Goal: Task Accomplishment & Management: Manage account settings

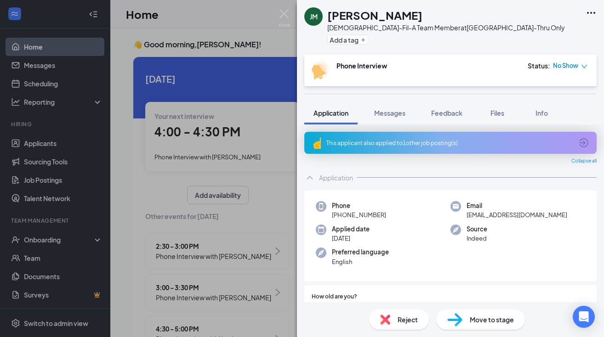
click at [276, 10] on div "[PERSON_NAME] [PERSON_NAME] [DEMOGRAPHIC_DATA]-Fil-A Team Member at [GEOGRAPHIC…" at bounding box center [302, 168] width 604 height 337
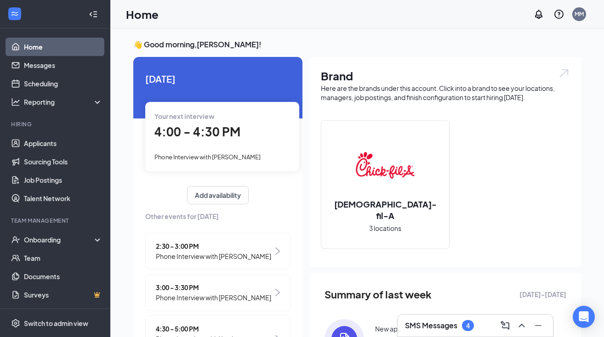
click at [202, 159] on span "Phone Interview with [PERSON_NAME]" at bounding box center [207, 157] width 106 height 7
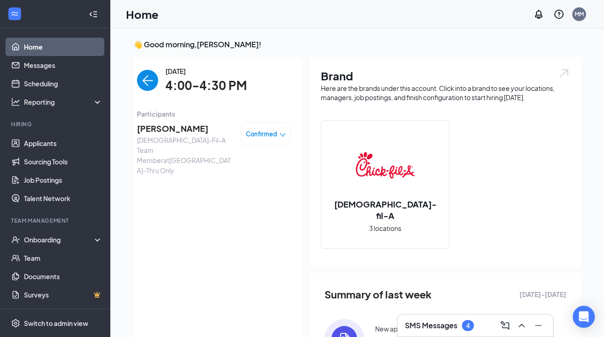
scroll to position [4, 0]
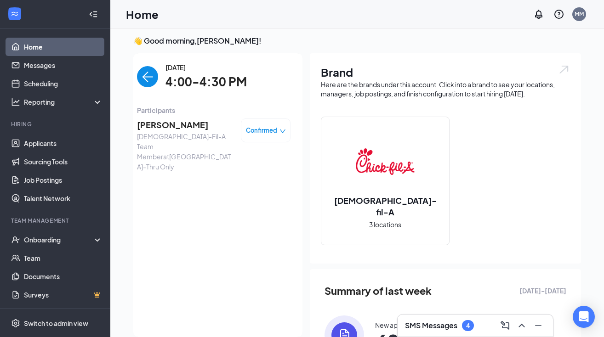
click at [172, 124] on span "[PERSON_NAME]" at bounding box center [185, 125] width 97 height 13
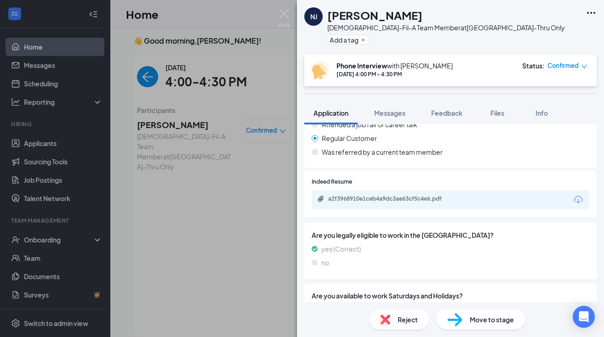
scroll to position [532, 0]
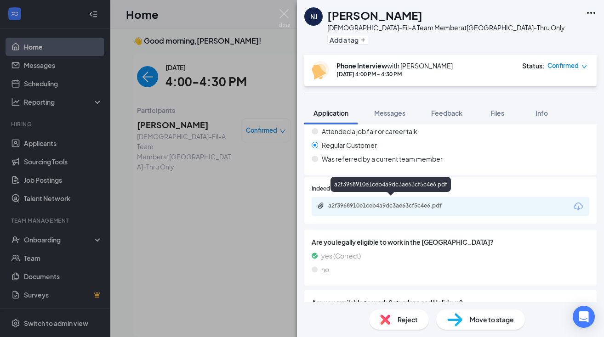
click at [386, 203] on div "a2f3968910e1ceb4a9dc3ae63cf5c4e6.pdf" at bounding box center [392, 205] width 129 height 7
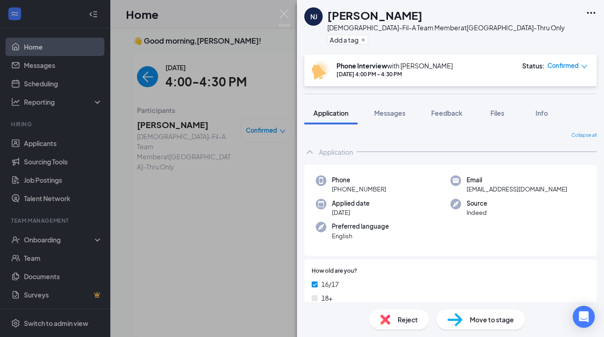
scroll to position [0, 0]
click at [455, 119] on button "Feedback" at bounding box center [447, 113] width 50 height 23
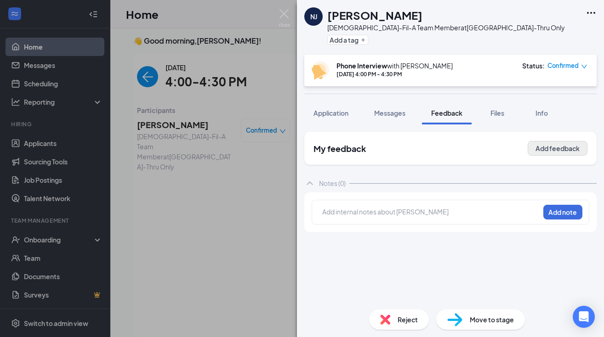
click at [561, 147] on button "Add feedback" at bounding box center [558, 148] width 60 height 15
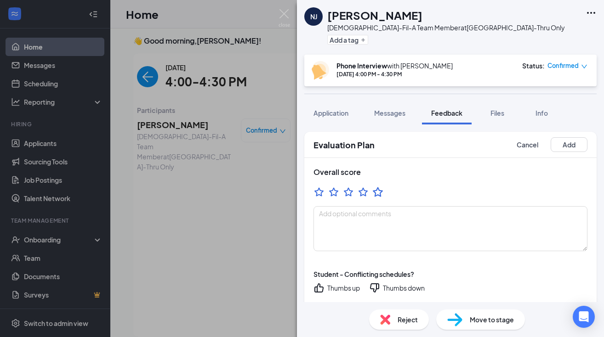
click at [375, 191] on icon "StarBorder" at bounding box center [378, 192] width 10 height 10
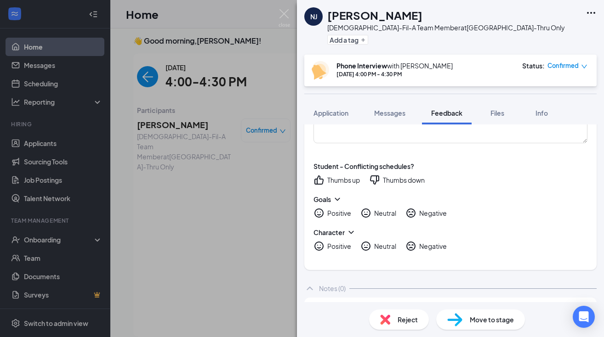
scroll to position [105, 0]
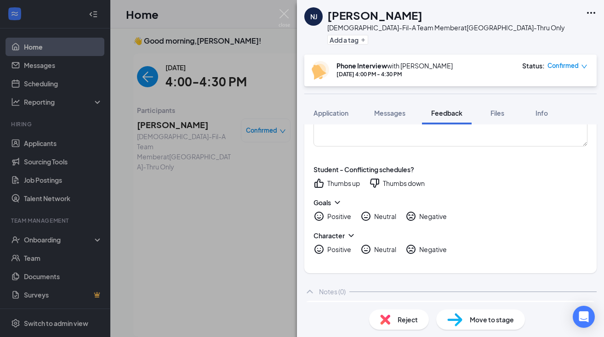
click at [371, 183] on icon "ThumbsDown" at bounding box center [374, 183] width 9 height 9
click at [340, 219] on div "Positive" at bounding box center [339, 216] width 24 height 9
click at [336, 252] on div "Positive" at bounding box center [339, 249] width 24 height 9
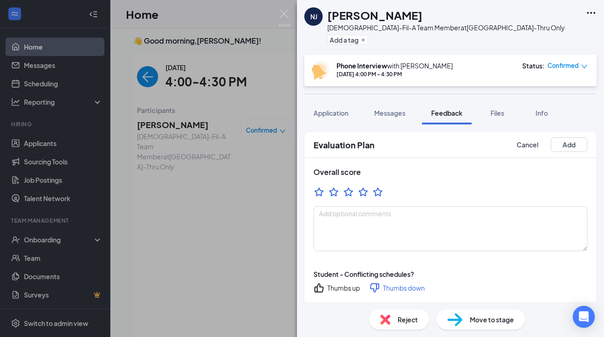
scroll to position [0, 0]
click at [566, 149] on button "Add" at bounding box center [569, 144] width 37 height 15
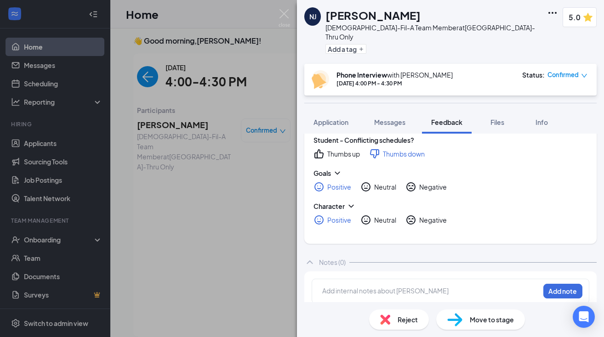
scroll to position [109, 0]
click at [473, 287] on div at bounding box center [431, 292] width 217 height 10
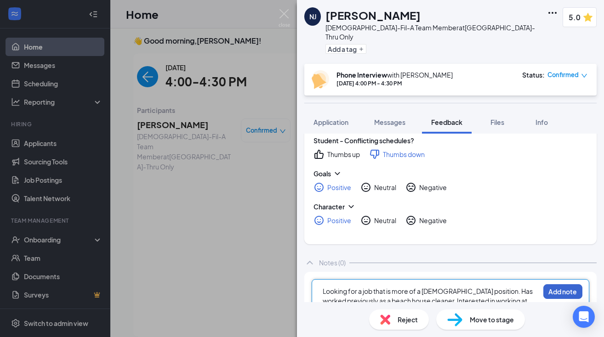
scroll to position [112, 0]
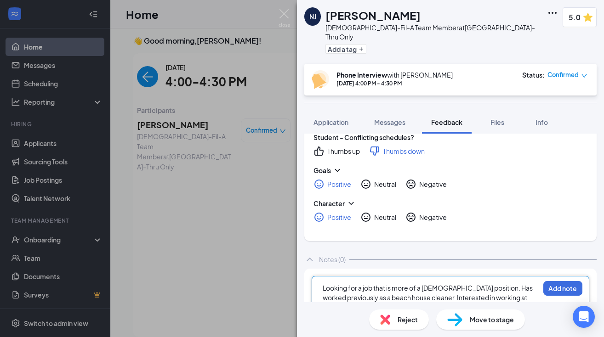
click at [342, 300] on span "Looking for a job that is more of a [DEMOGRAPHIC_DATA] position. Has worked pre…" at bounding box center [428, 298] width 211 height 28
click at [418, 301] on div "Looking for a job that is more of a [DEMOGRAPHIC_DATA] position. Has worked pre…" at bounding box center [431, 298] width 217 height 29
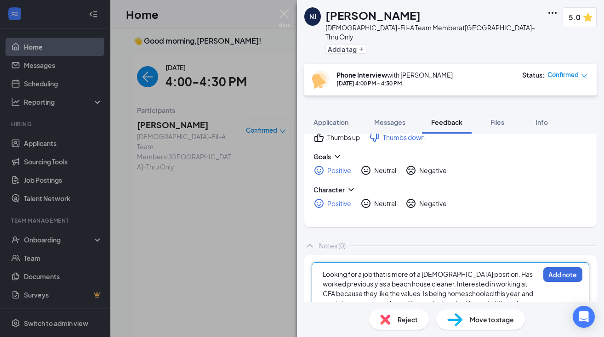
scroll to position [131, 0]
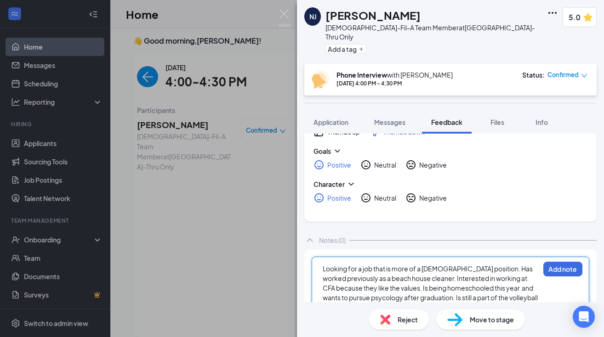
click at [323, 265] on span "Looking for a job that is more of a [DEMOGRAPHIC_DATA] position. Has worked pre…" at bounding box center [431, 288] width 216 height 47
click at [457, 299] on div "Great applicant!! Looking for a job that is more of a [DEMOGRAPHIC_DATA] positi…" at bounding box center [431, 288] width 217 height 48
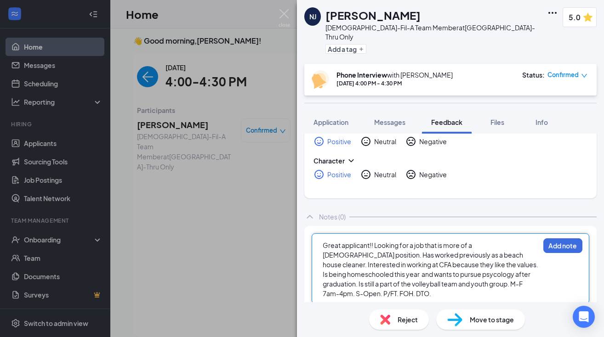
click at [376, 241] on span "Great applicant!! Looking for a job that is more of a [DEMOGRAPHIC_DATA] positi…" at bounding box center [431, 269] width 217 height 57
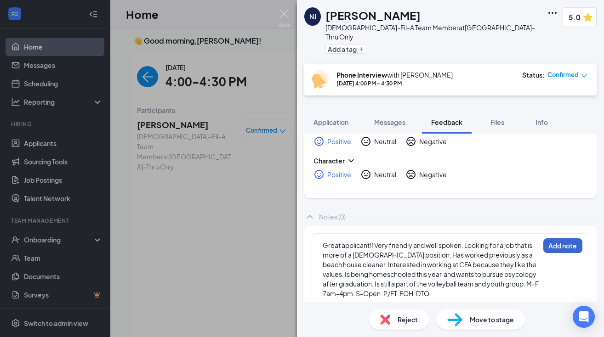
click at [567, 239] on button "Add note" at bounding box center [562, 246] width 39 height 15
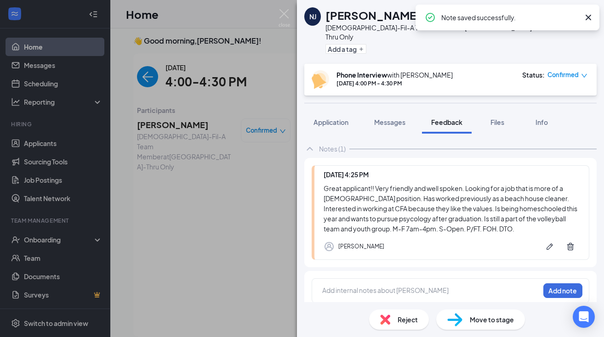
scroll to position [222, 0]
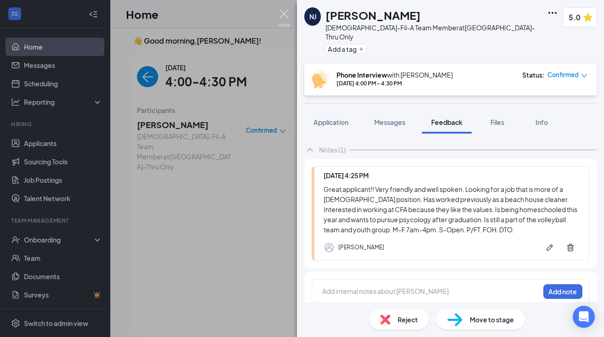
click at [285, 11] on img at bounding box center [284, 18] width 11 height 18
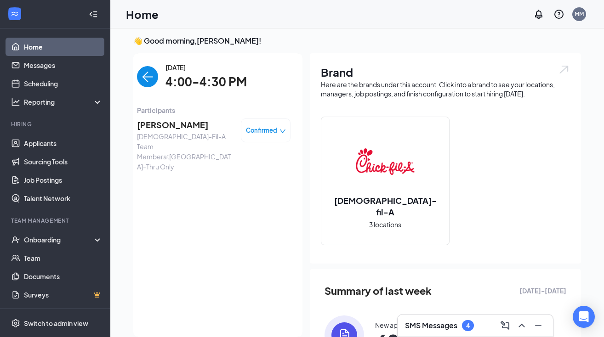
click at [148, 78] on img "back-button" at bounding box center [147, 76] width 21 height 21
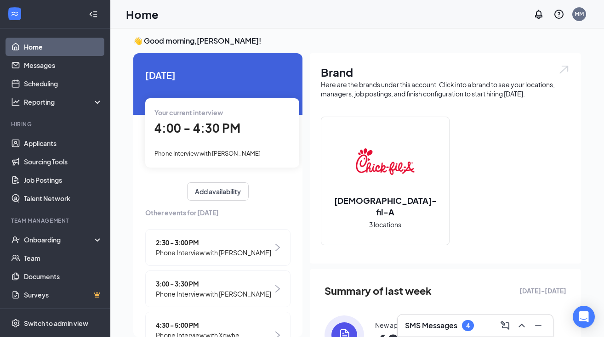
click at [423, 322] on h3 "SMS Messages" at bounding box center [431, 326] width 52 height 10
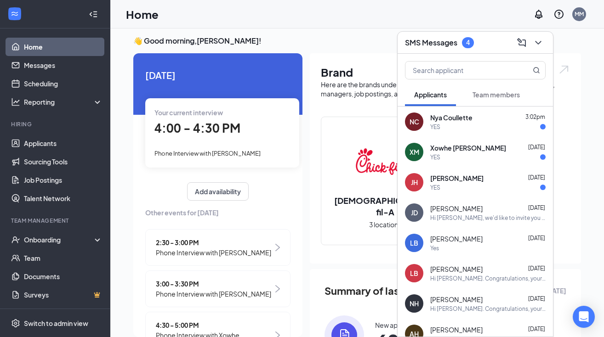
click at [468, 186] on div "YES" at bounding box center [487, 188] width 115 height 8
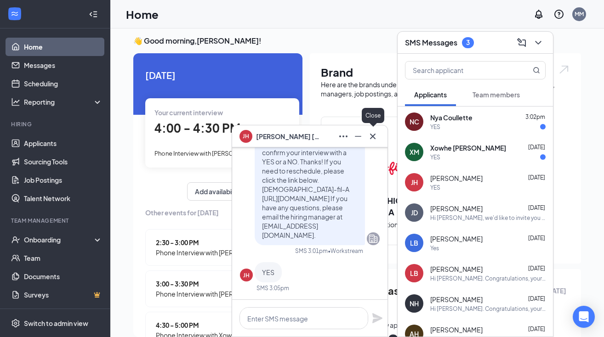
click at [374, 136] on icon "Cross" at bounding box center [372, 136] width 11 height 11
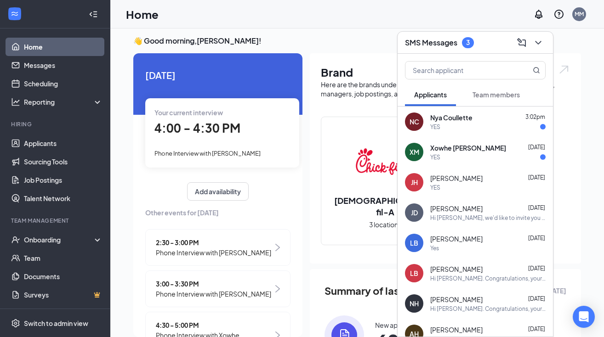
click at [439, 161] on div "YES" at bounding box center [435, 158] width 10 height 8
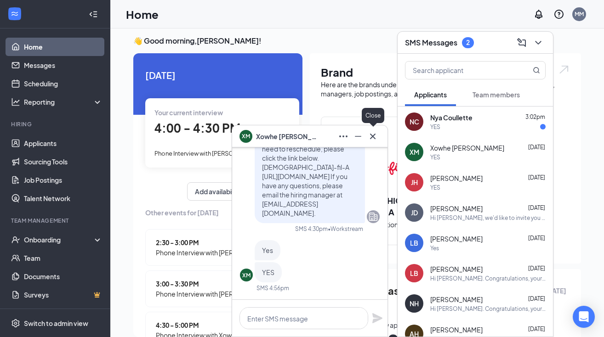
click at [375, 137] on icon "Cross" at bounding box center [372, 136] width 11 height 11
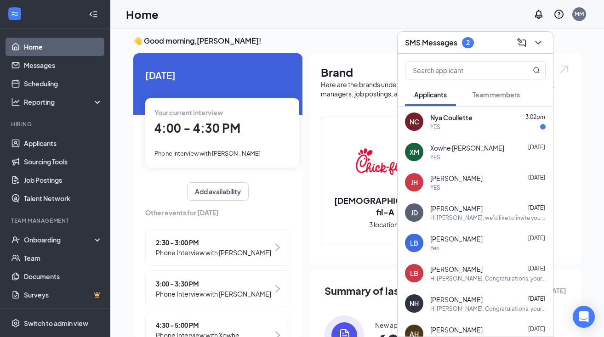
click at [438, 121] on span "Nya Coullette" at bounding box center [451, 117] width 42 height 9
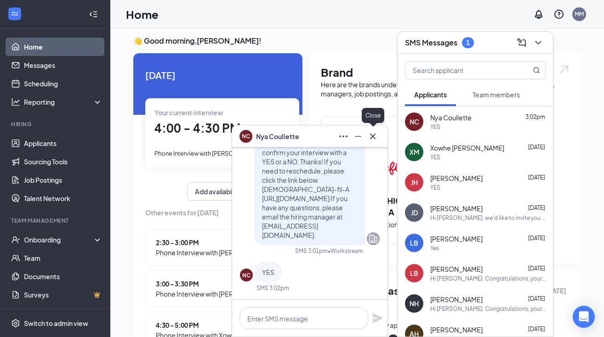
click at [374, 135] on icon "Cross" at bounding box center [373, 136] width 6 height 6
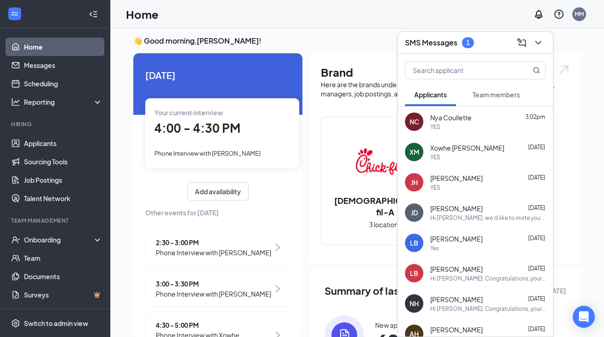
click at [487, 101] on button "Team members" at bounding box center [496, 94] width 66 height 23
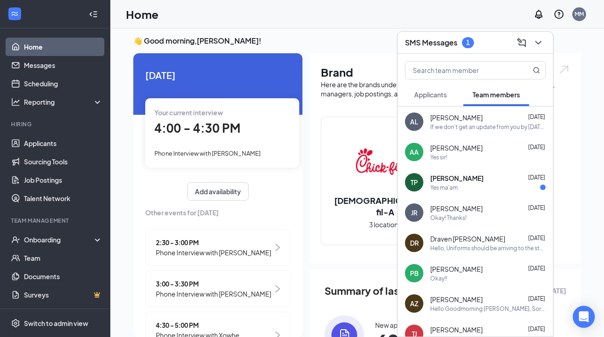
click at [460, 178] on div "[PERSON_NAME] [DATE]" at bounding box center [487, 178] width 115 height 9
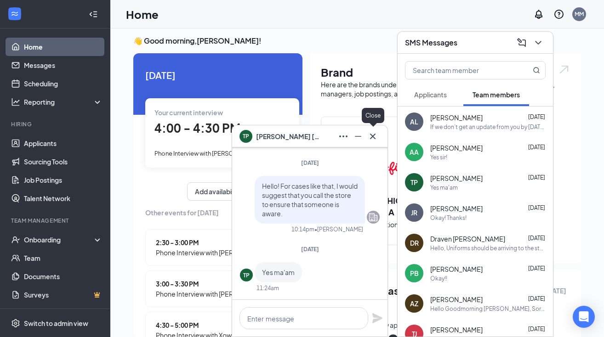
click at [377, 137] on icon "Cross" at bounding box center [372, 136] width 11 height 11
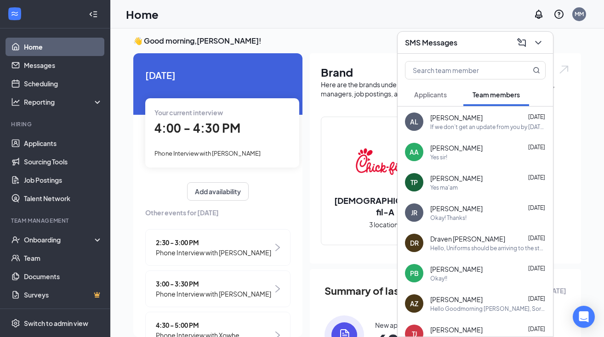
click at [457, 120] on span "[PERSON_NAME]" at bounding box center [456, 117] width 52 height 9
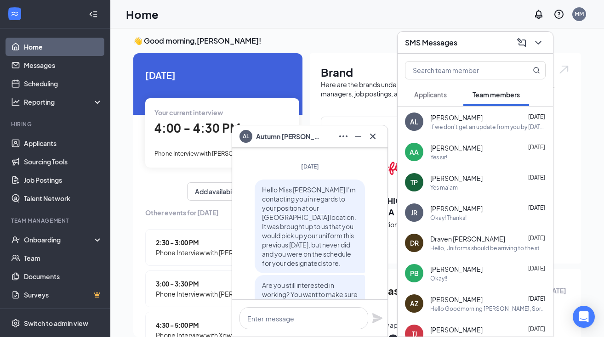
scroll to position [-168, 0]
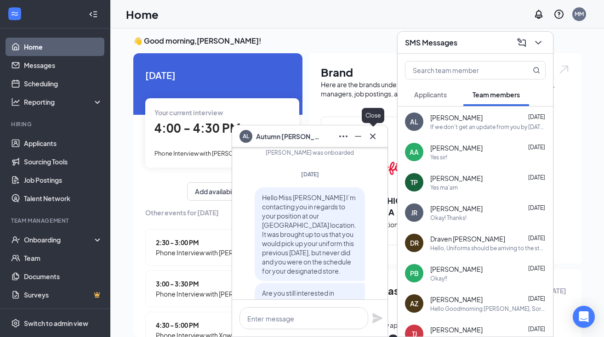
click at [376, 138] on icon "Cross" at bounding box center [372, 136] width 11 height 11
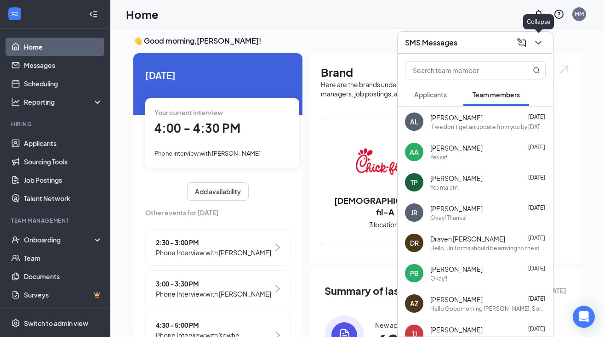
click at [543, 44] on icon "ChevronDown" at bounding box center [538, 42] width 11 height 11
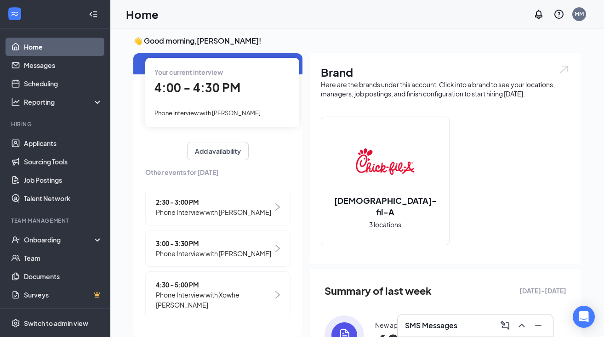
scroll to position [40, 0]
click at [186, 290] on span "4:30 - 5:00 PM" at bounding box center [214, 285] width 117 height 10
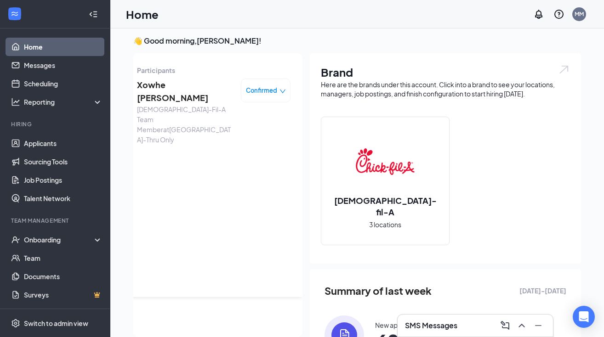
scroll to position [0, 0]
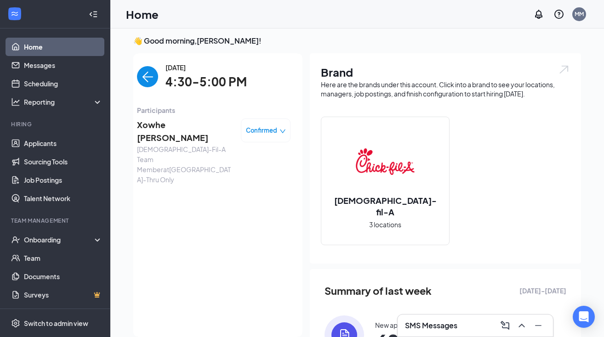
click at [164, 127] on span "Xowhe [PERSON_NAME]" at bounding box center [185, 132] width 97 height 26
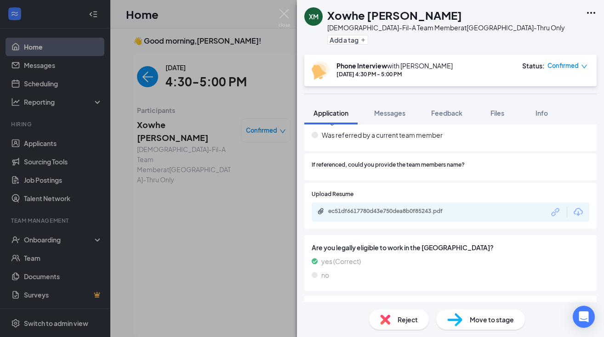
scroll to position [548, 0]
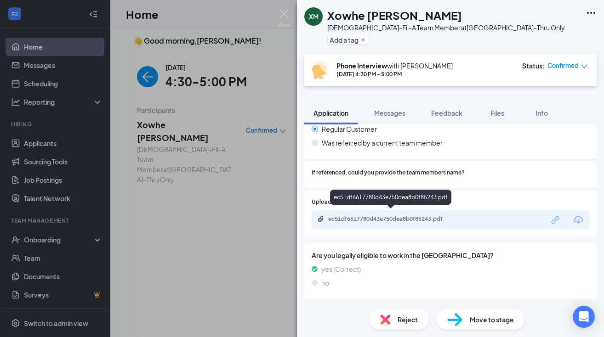
click at [419, 216] on div "ec51df6617780d43e750dea8b0f85243.pdf" at bounding box center [392, 219] width 129 height 7
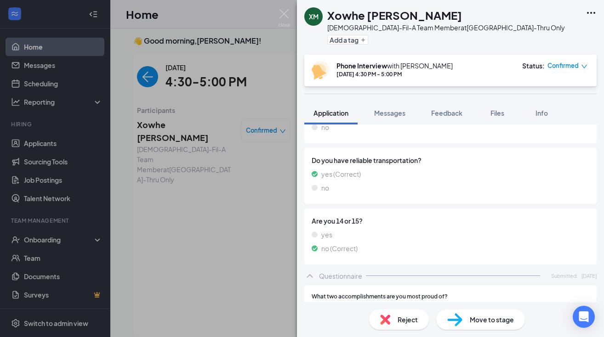
scroll to position [763, 0]
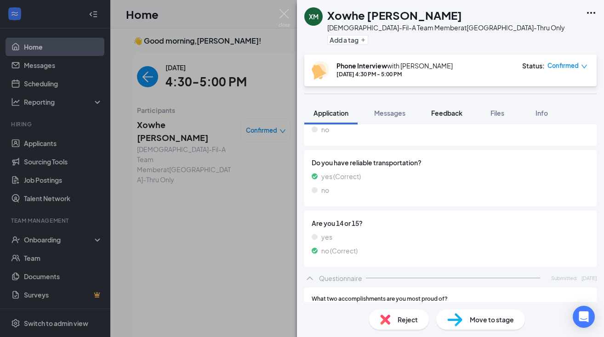
click at [451, 114] on span "Feedback" at bounding box center [446, 113] width 31 height 8
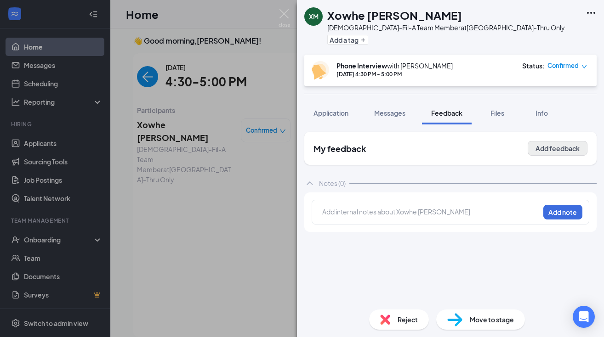
click at [547, 150] on button "Add feedback" at bounding box center [558, 148] width 60 height 15
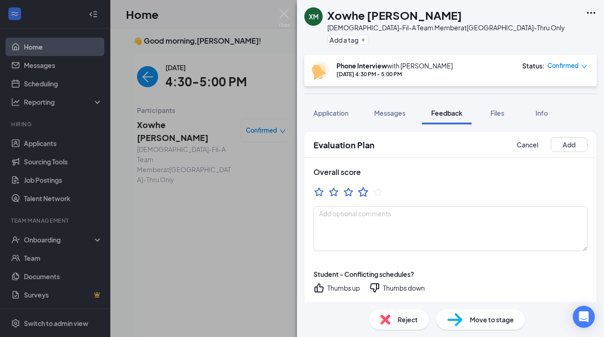
click at [365, 193] on icon "StarBorder" at bounding box center [363, 192] width 12 height 12
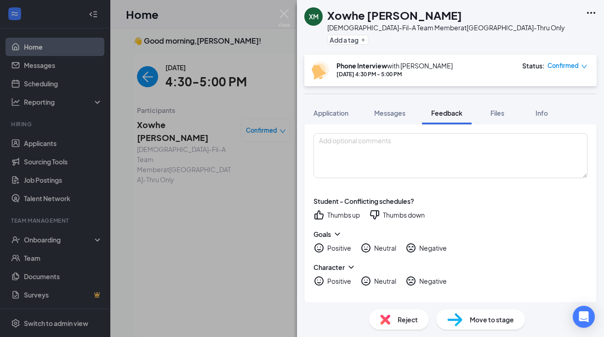
scroll to position [79, 0]
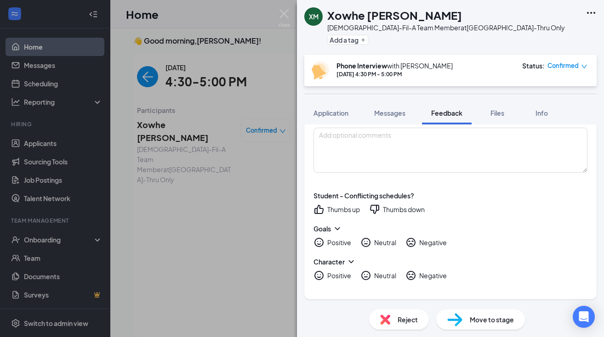
click at [351, 210] on div "Thumbs up" at bounding box center [343, 209] width 33 height 9
click at [340, 241] on div "Positive" at bounding box center [339, 242] width 24 height 9
click at [346, 277] on div "Positive" at bounding box center [339, 275] width 24 height 9
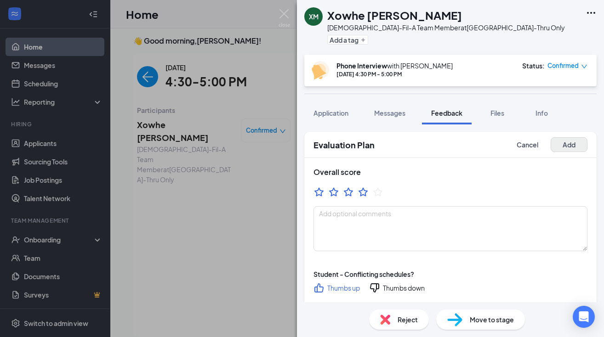
scroll to position [0, 0]
click at [577, 146] on button "Add" at bounding box center [569, 144] width 37 height 15
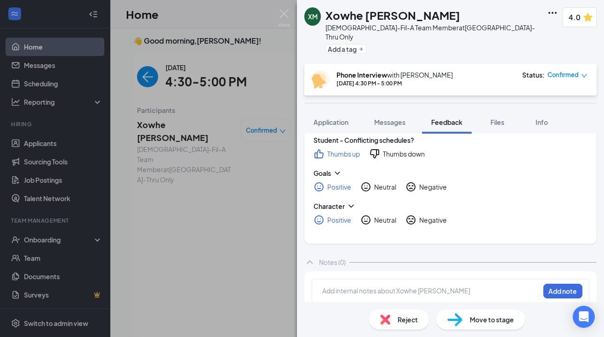
scroll to position [109, 0]
click at [419, 287] on div at bounding box center [431, 292] width 217 height 10
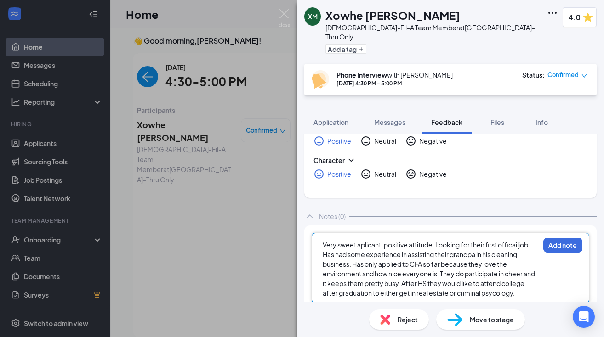
scroll to position [154, 0]
click at [500, 295] on span "Very sweet aplicant, positive attitude. Looking for their first officailjob. Ha…" at bounding box center [431, 274] width 216 height 66
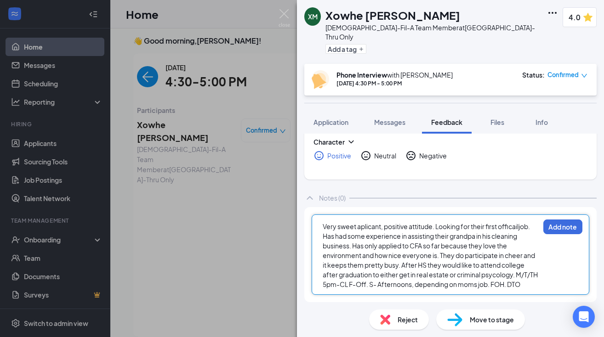
scroll to position [174, 0]
click at [561, 220] on button "Add note" at bounding box center [562, 227] width 39 height 15
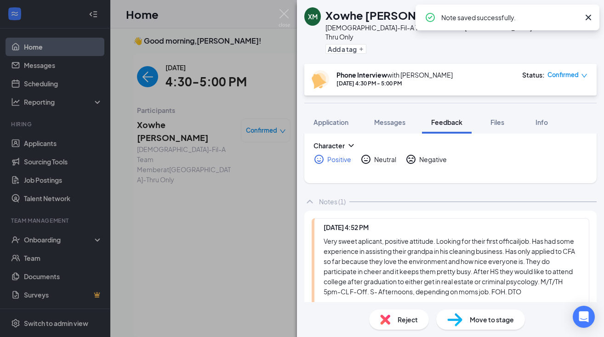
scroll to position [175, 0]
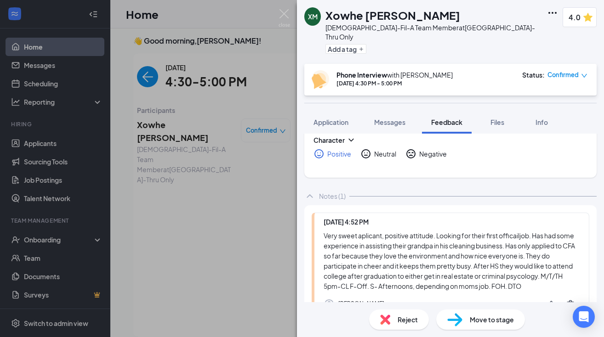
click at [85, 240] on div "XM Xowhe [PERSON_NAME] [DEMOGRAPHIC_DATA]-Fil-A Team Member at [GEOGRAPHIC_DATA…" at bounding box center [302, 168] width 604 height 337
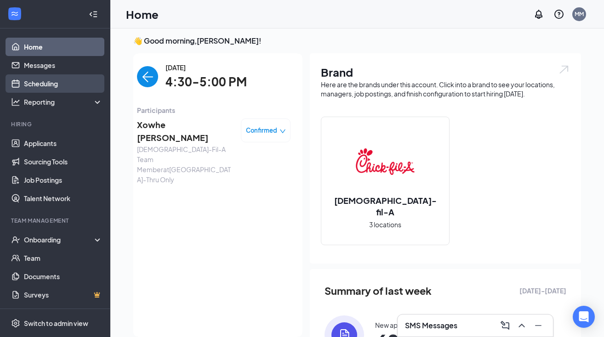
click at [68, 83] on link "Scheduling" at bounding box center [63, 83] width 79 height 18
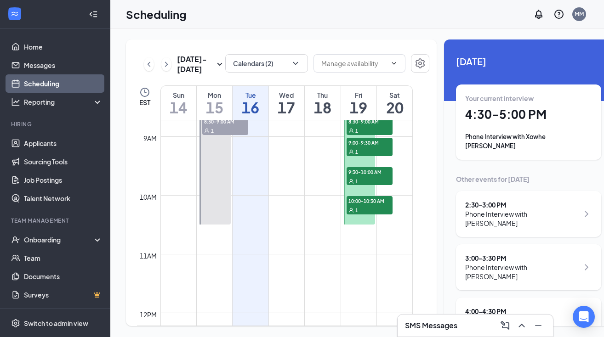
scroll to position [513, 0]
click at [46, 143] on link "Applicants" at bounding box center [63, 143] width 79 height 18
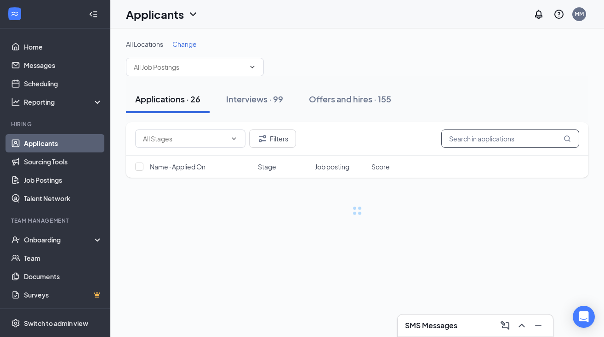
click at [481, 134] on input "text" at bounding box center [510, 139] width 138 height 18
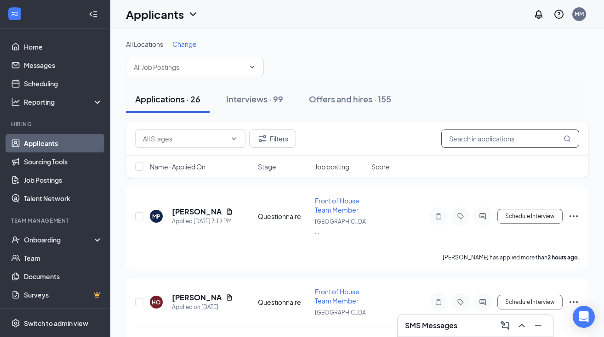
type input "a"
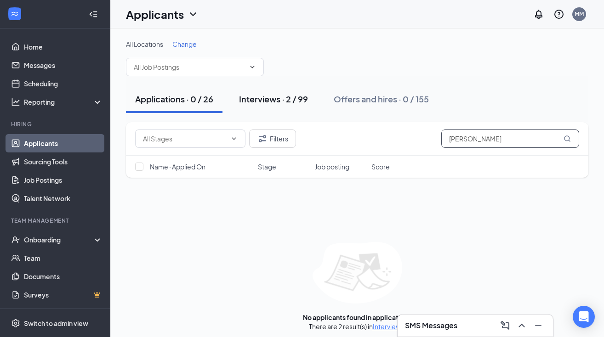
type input "[PERSON_NAME]"
click at [297, 102] on div "Interviews · 2 / 99" at bounding box center [273, 98] width 69 height 11
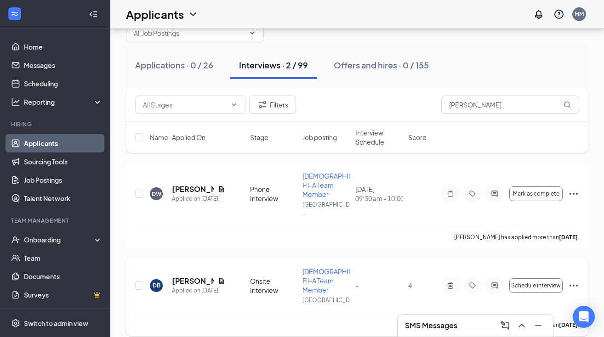
scroll to position [34, 0]
click at [200, 277] on h5 "[PERSON_NAME]" at bounding box center [193, 282] width 42 height 10
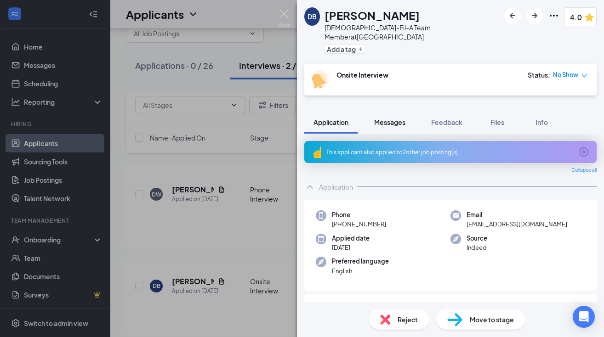
click at [404, 111] on button "Messages" at bounding box center [390, 122] width 50 height 23
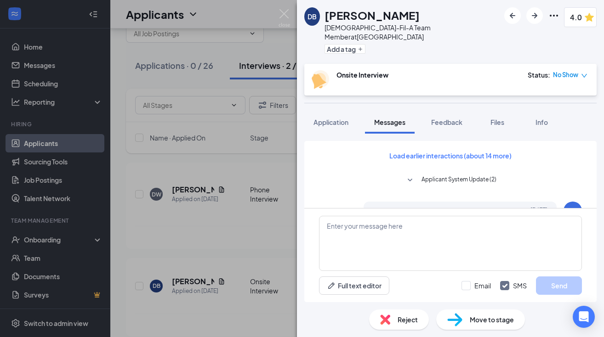
scroll to position [292, 0]
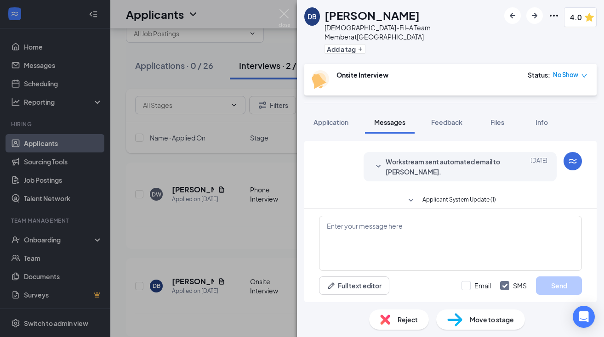
click at [412, 162] on span "Workstream sent automated email to [PERSON_NAME]." at bounding box center [446, 167] width 120 height 20
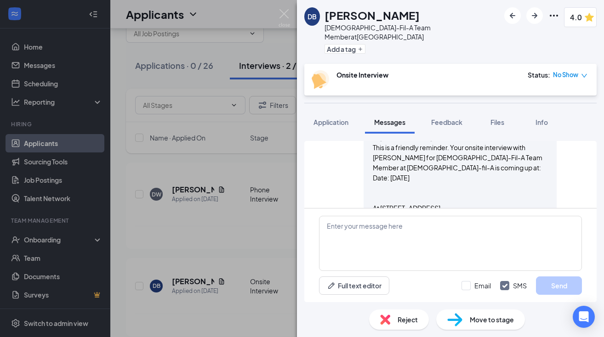
scroll to position [345, 0]
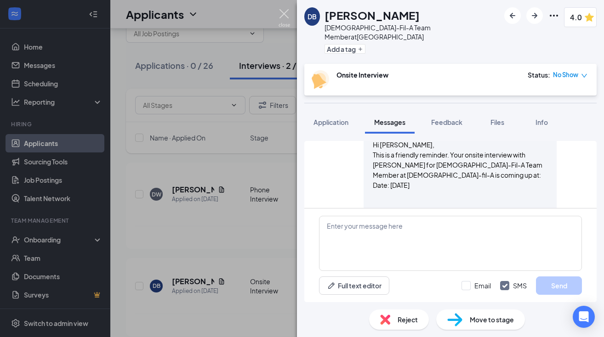
click at [287, 23] on img at bounding box center [284, 18] width 11 height 18
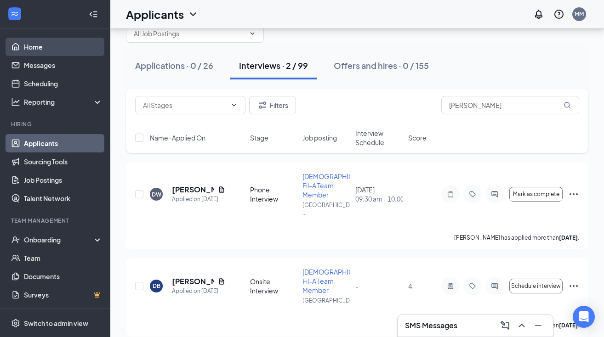
click at [73, 46] on link "Home" at bounding box center [63, 47] width 79 height 18
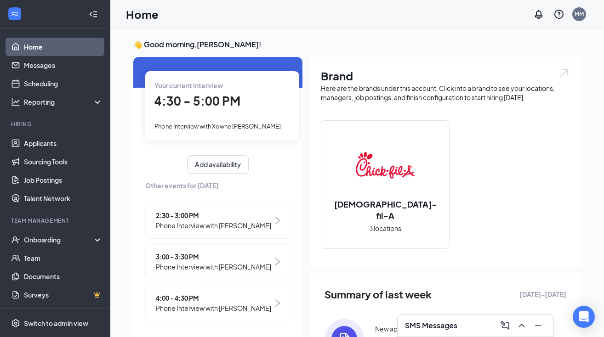
scroll to position [40, 0]
click at [205, 262] on span "Phone Interview with [PERSON_NAME]" at bounding box center [213, 267] width 115 height 10
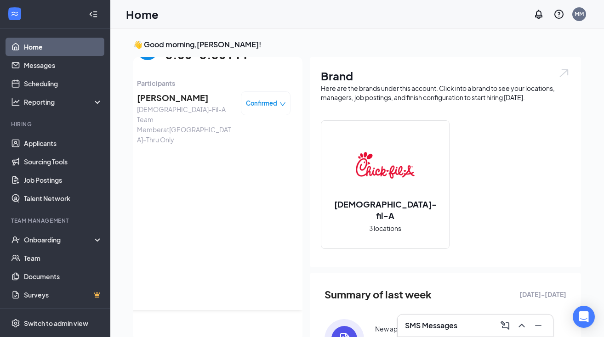
scroll to position [4, 0]
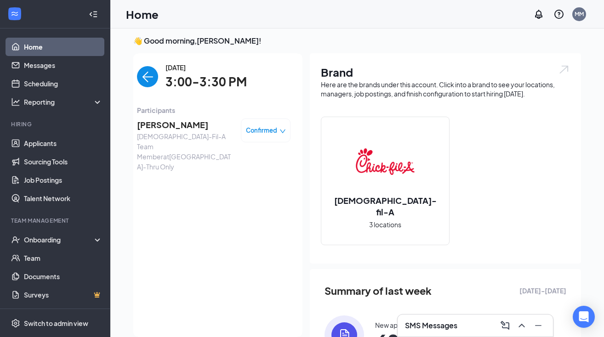
click at [203, 124] on span "[PERSON_NAME]" at bounding box center [185, 125] width 97 height 13
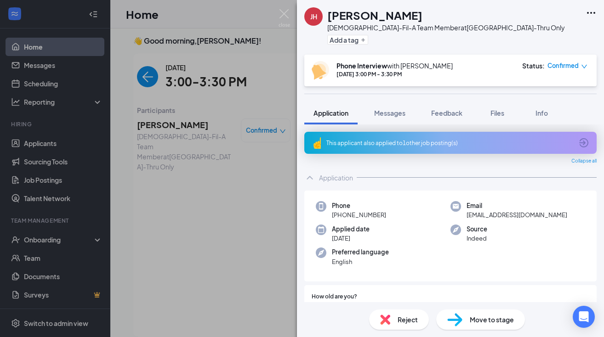
click at [567, 64] on span "Confirmed" at bounding box center [563, 65] width 31 height 9
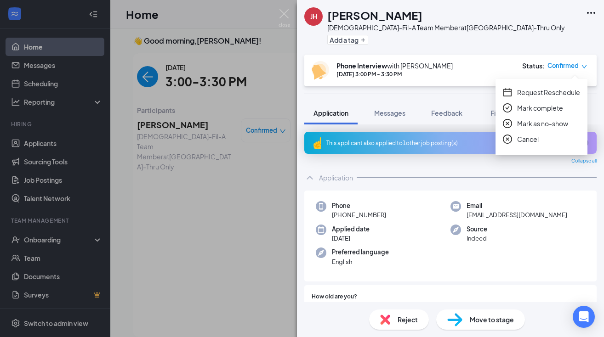
click at [538, 111] on span "Mark complete" at bounding box center [540, 108] width 46 height 10
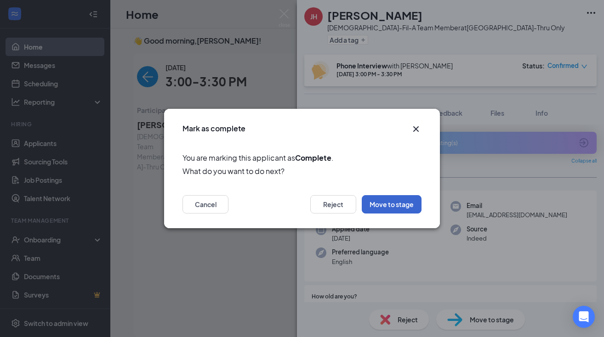
click at [404, 204] on button "Move to stage" at bounding box center [392, 204] width 60 height 18
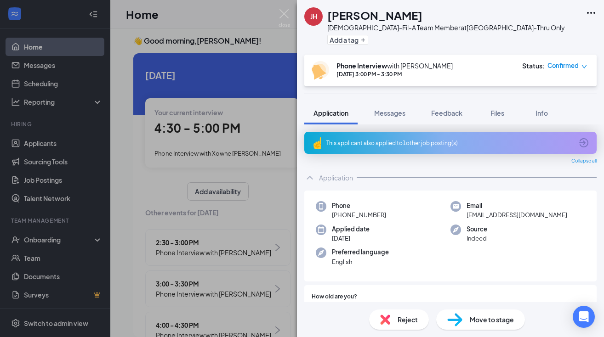
type input "Onsite Interview (next stage)"
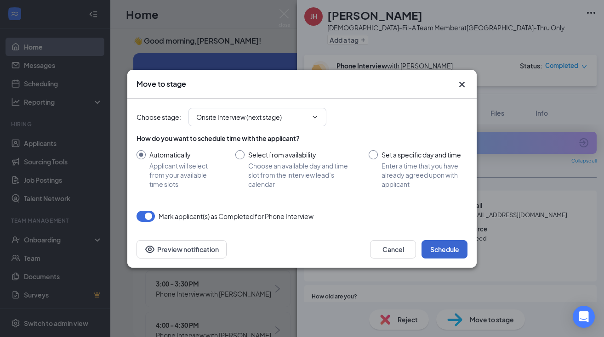
click at [435, 248] on button "Schedule" at bounding box center [445, 249] width 46 height 18
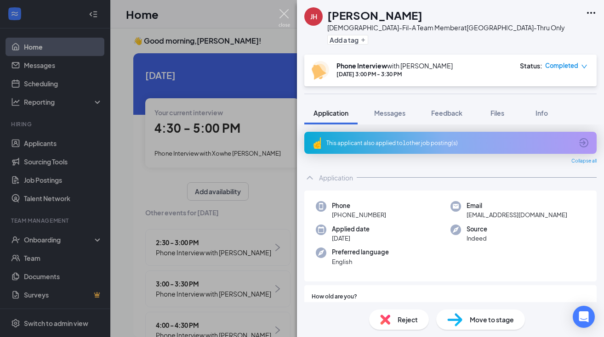
click at [286, 13] on img at bounding box center [284, 18] width 11 height 18
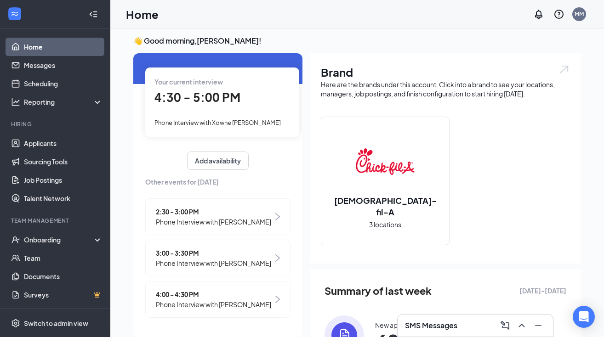
scroll to position [40, 0]
click at [191, 302] on span "Phone Interview with [PERSON_NAME]" at bounding box center [213, 305] width 115 height 10
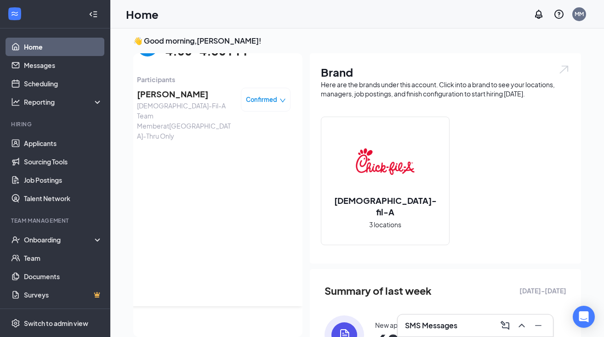
scroll to position [0, 0]
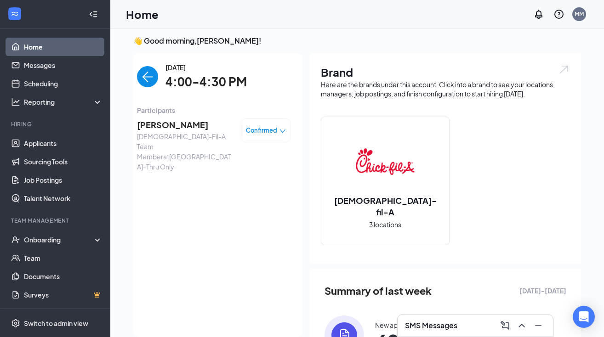
click at [181, 126] on span "[PERSON_NAME]" at bounding box center [185, 125] width 97 height 13
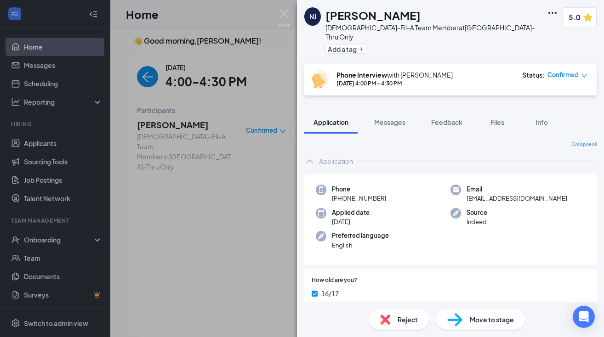
click at [560, 70] on span "Confirmed" at bounding box center [563, 74] width 31 height 9
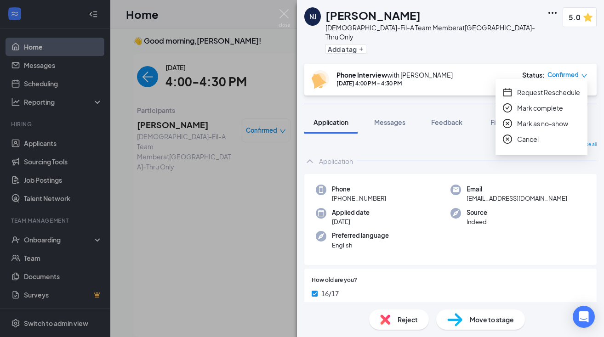
click at [536, 109] on span "Mark complete" at bounding box center [540, 108] width 46 height 10
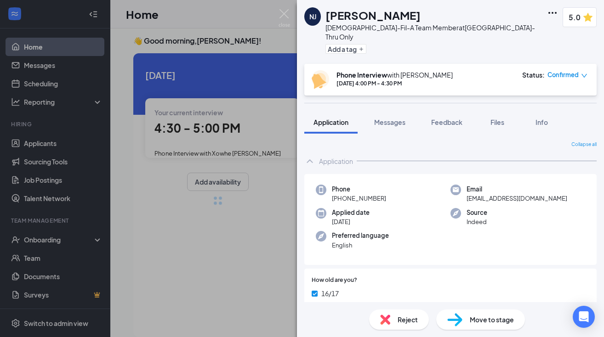
type input "Onsite Interview (next stage)"
